Goal: Task Accomplishment & Management: Use online tool/utility

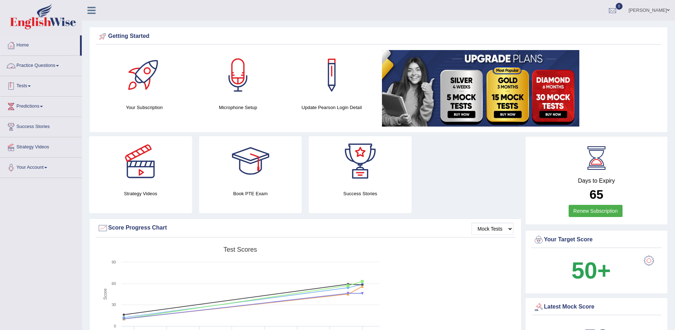
click at [26, 82] on link "Tests" at bounding box center [40, 85] width 81 height 18
click at [27, 119] on link "Take Mock Test" at bounding box center [46, 115] width 67 height 13
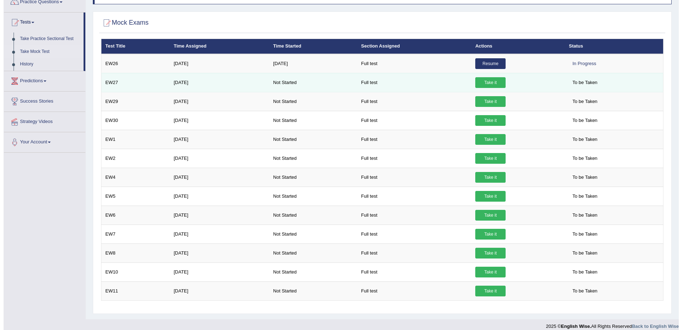
scroll to position [71, 0]
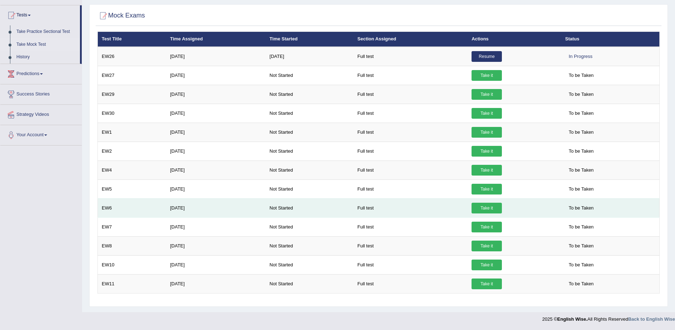
click at [481, 208] on link "Take it" at bounding box center [487, 207] width 30 height 11
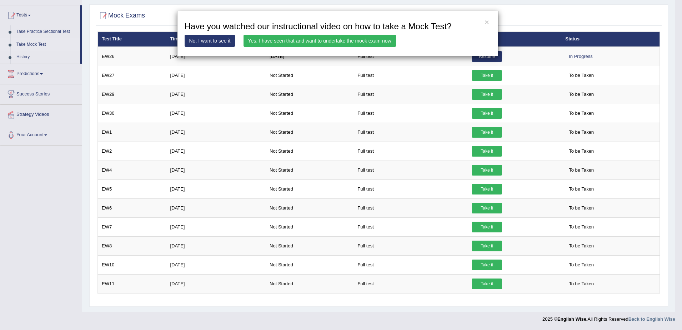
click at [330, 40] on link "Yes, I have seen that and want to undertake the mock exam now" at bounding box center [319, 41] width 152 height 12
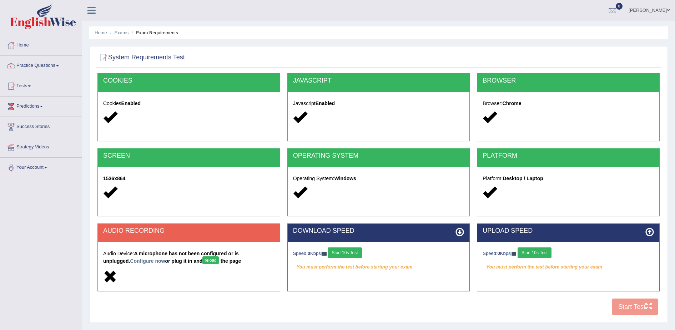
click at [362, 254] on button "Start 10s Test" at bounding box center [345, 252] width 34 height 11
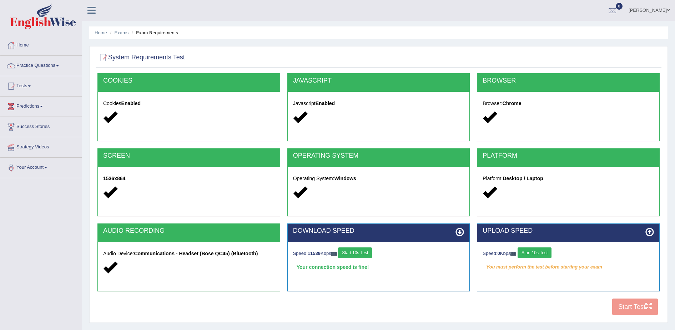
click at [549, 255] on button "Start 10s Test" at bounding box center [535, 252] width 34 height 11
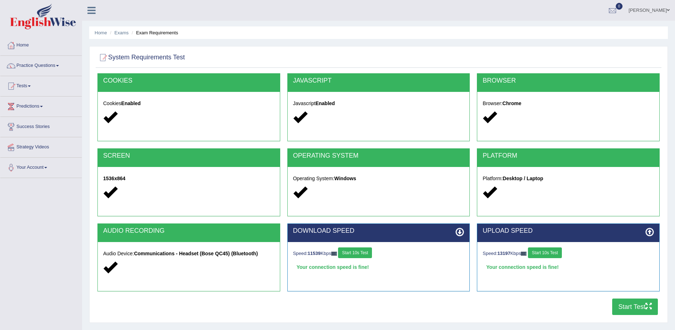
click at [639, 303] on button "Start Test" at bounding box center [635, 306] width 46 height 16
